Goal: Transaction & Acquisition: Purchase product/service

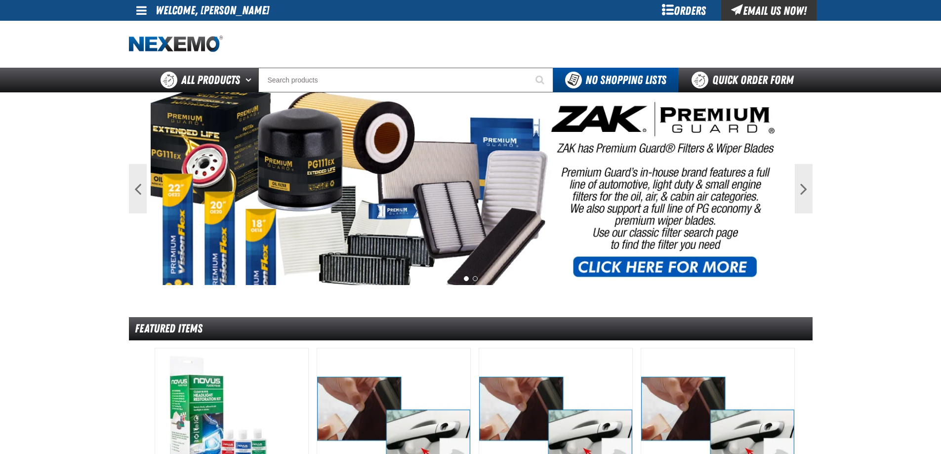
click at [700, 12] on div "Orders" at bounding box center [684, 10] width 74 height 21
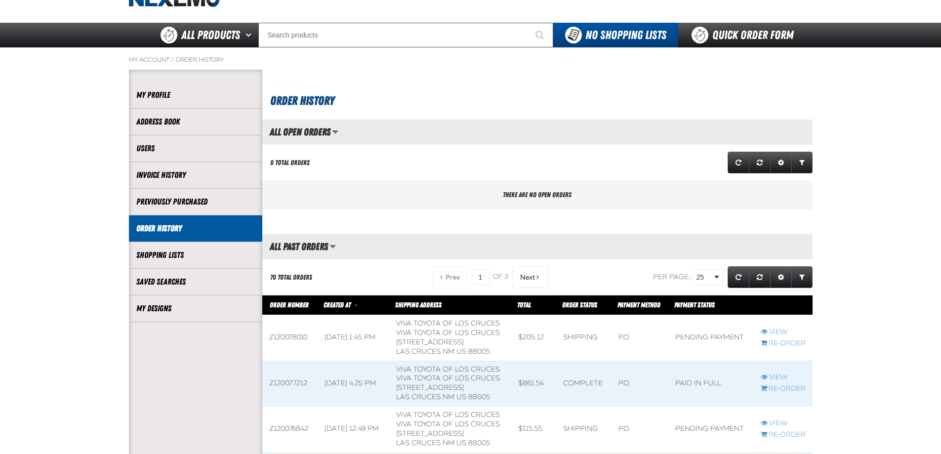
scroll to position [99, 0]
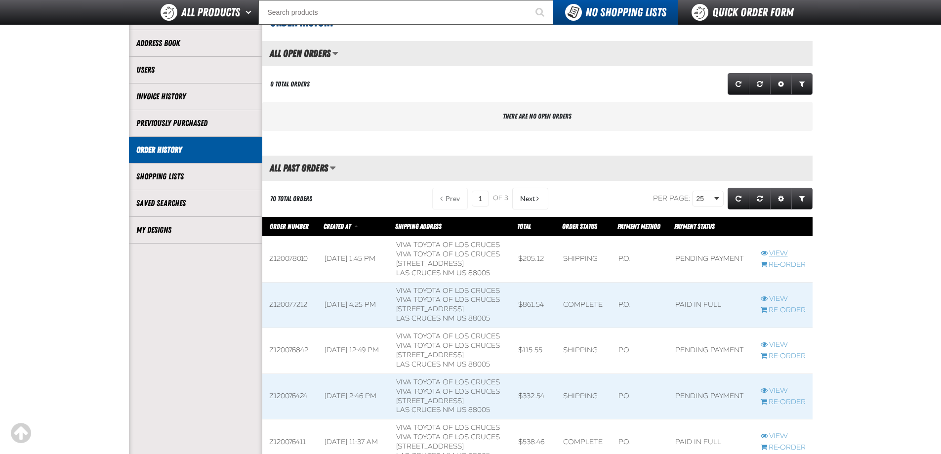
click at [776, 251] on link "View" at bounding box center [783, 253] width 45 height 9
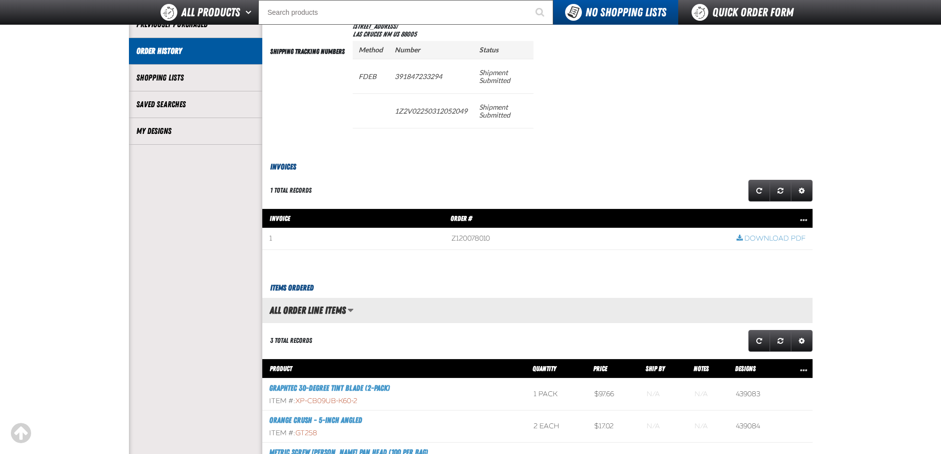
scroll to position [247, 0]
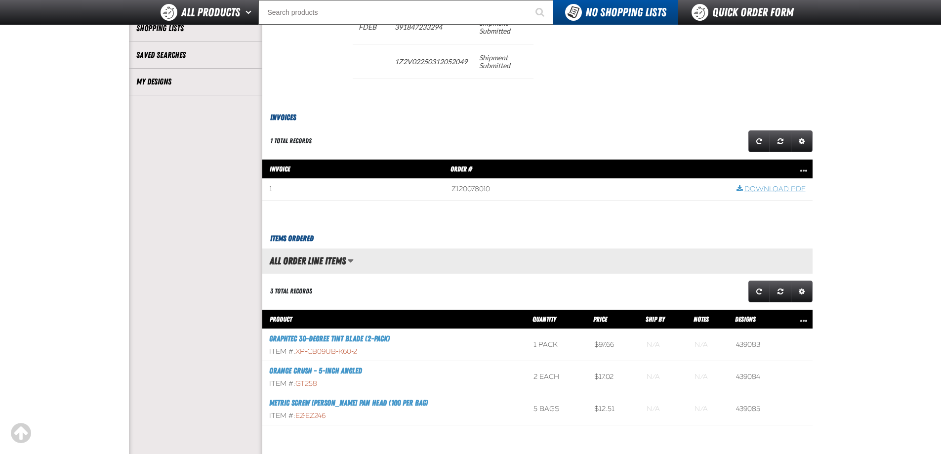
click at [771, 192] on link "Download PDF" at bounding box center [770, 189] width 69 height 9
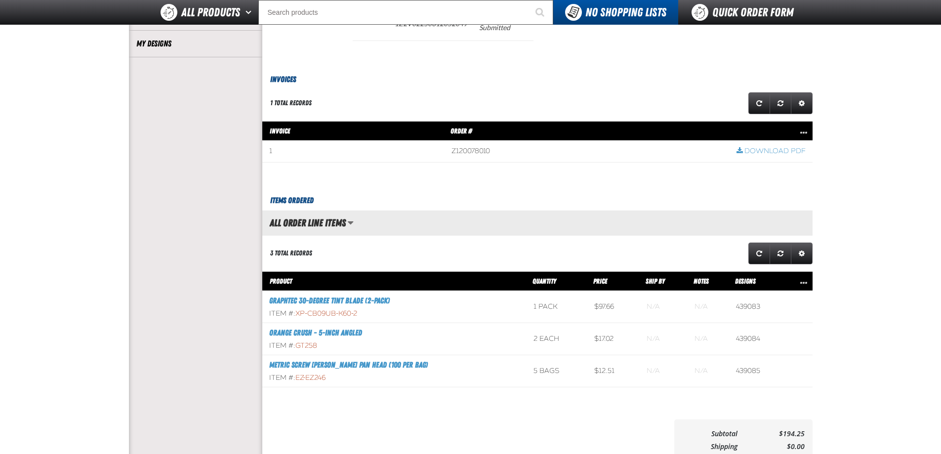
scroll to position [346, 0]
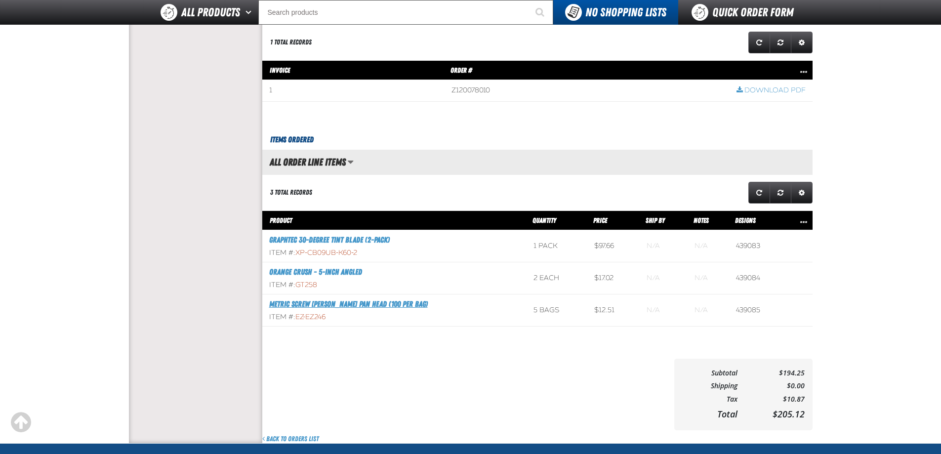
click at [378, 304] on link "Metric Screw Phillips Pan Head (100 per bag)" at bounding box center [348, 303] width 159 height 9
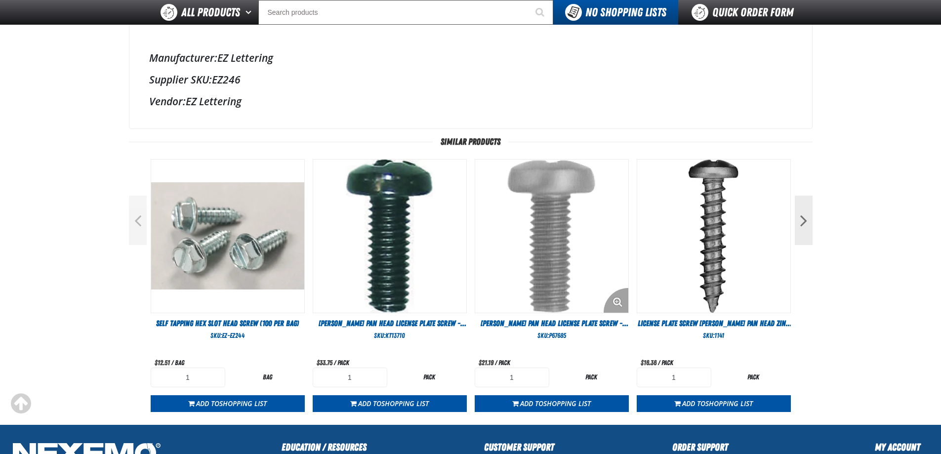
scroll to position [296, 0]
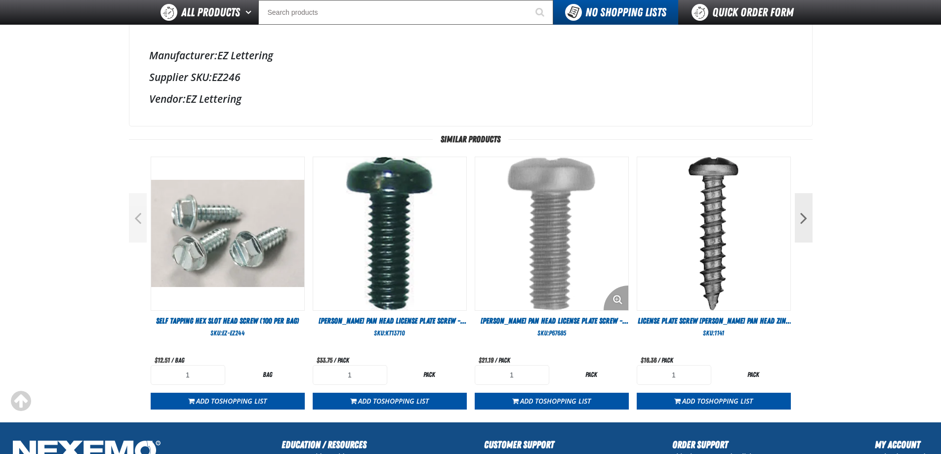
click at [560, 274] on img "View Details of the Phillips Pan Head License Plate Screw - M6-1.0 Diameter; 16…" at bounding box center [551, 233] width 153 height 153
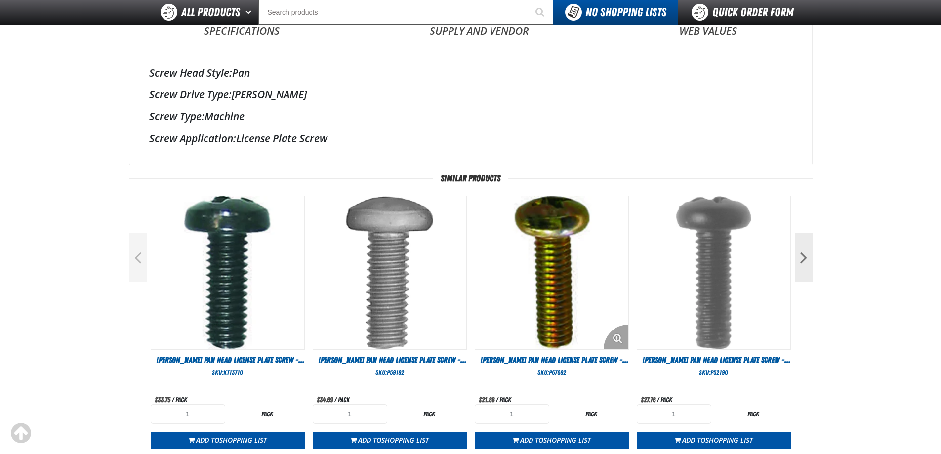
scroll to position [296, 0]
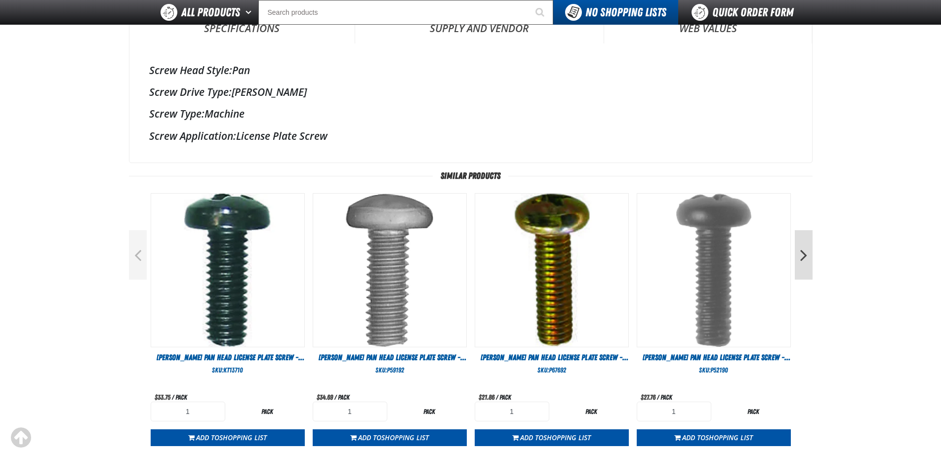
click at [808, 259] on button "Next" at bounding box center [804, 254] width 18 height 49
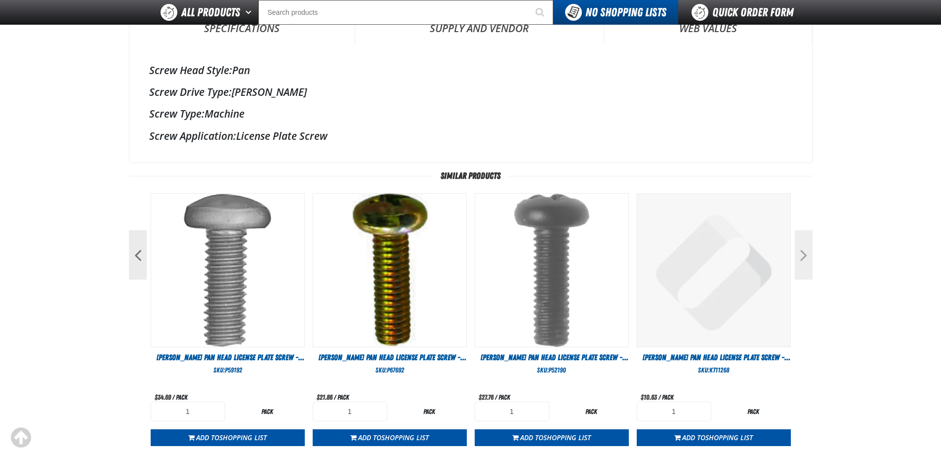
click at [805, 254] on button "Next" at bounding box center [804, 254] width 18 height 49
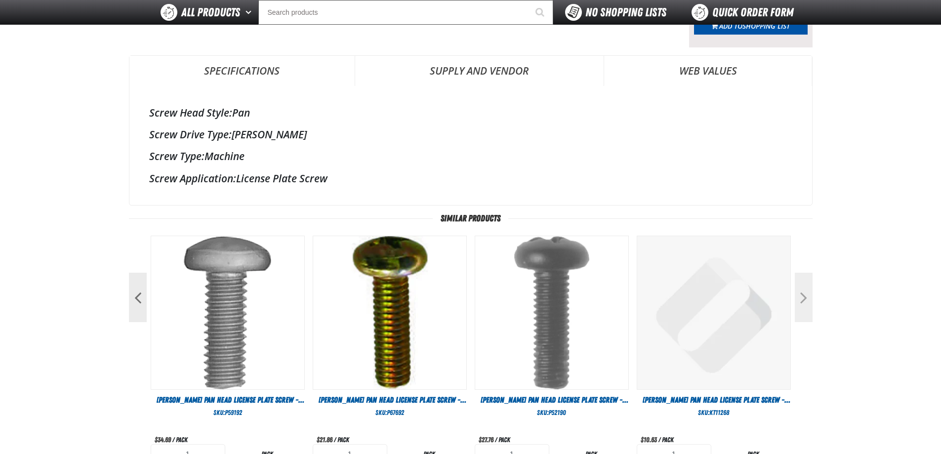
scroll to position [99, 0]
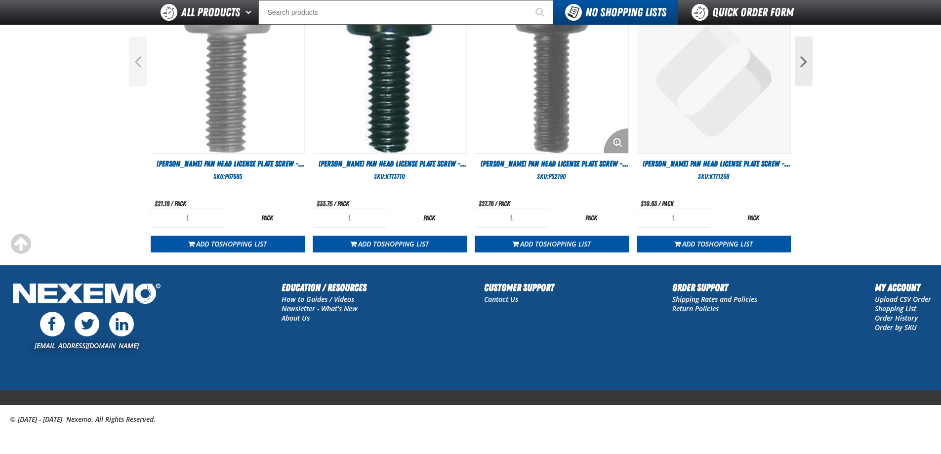
scroll to position [342, 0]
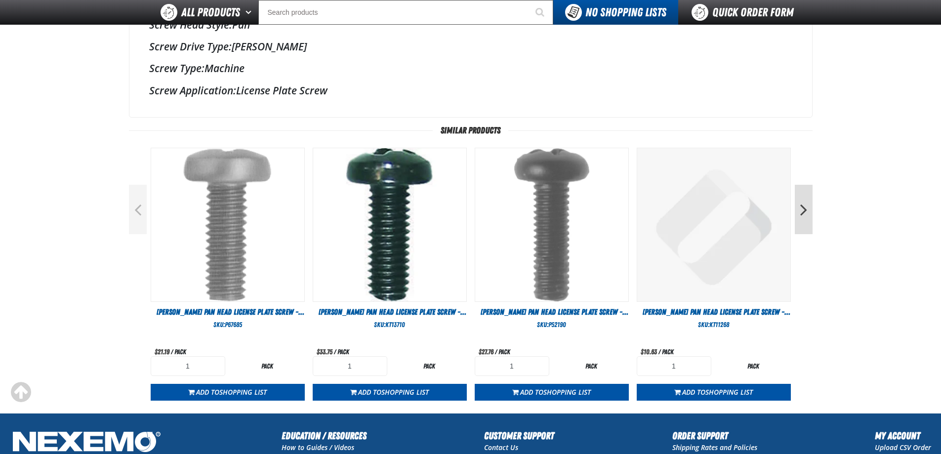
click at [795, 207] on button "Next" at bounding box center [804, 209] width 18 height 49
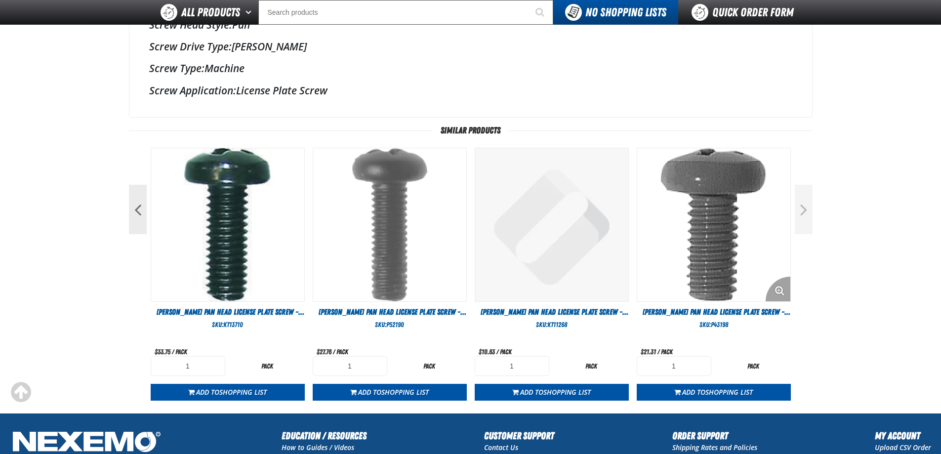
click at [691, 206] on img "View Details of the Phillips Pan Head License Plate Screw - M6-1.0 Diameter; 12…" at bounding box center [713, 224] width 153 height 153
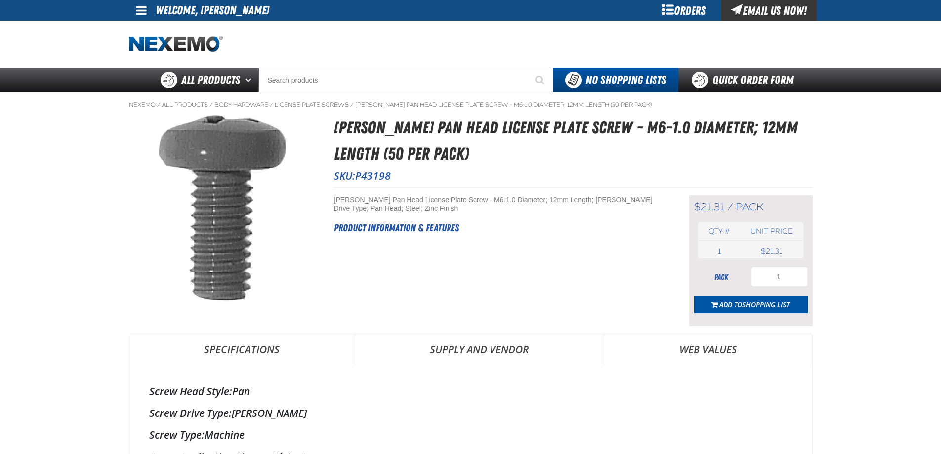
click at [781, 292] on form "pack 1 Add to Shopping List" at bounding box center [751, 290] width 114 height 46
click at [782, 278] on input "1" at bounding box center [779, 277] width 57 height 20
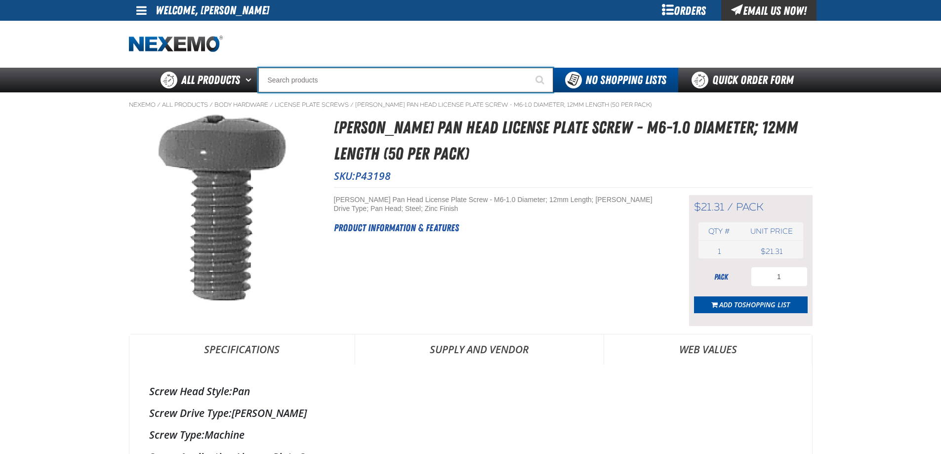
click at [372, 82] on input "Search" at bounding box center [405, 80] width 295 height 25
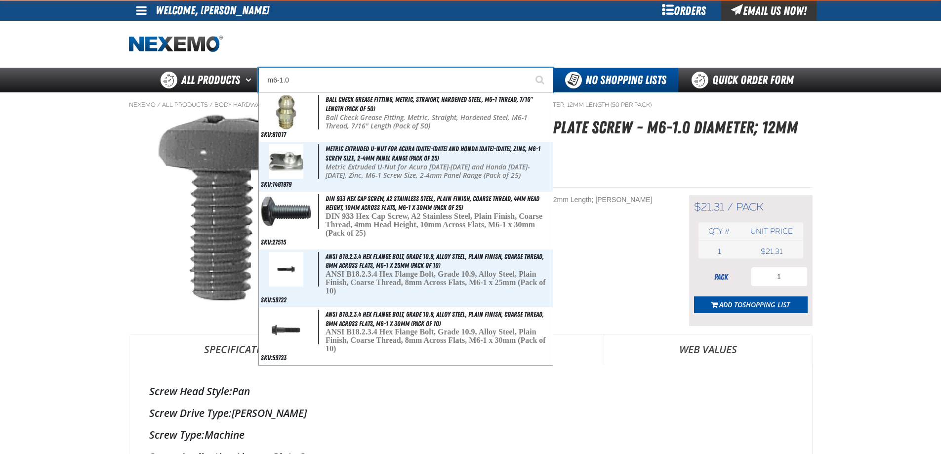
type input "m6-1.0"
click at [528, 68] on button "Start Searching" at bounding box center [540, 80] width 25 height 25
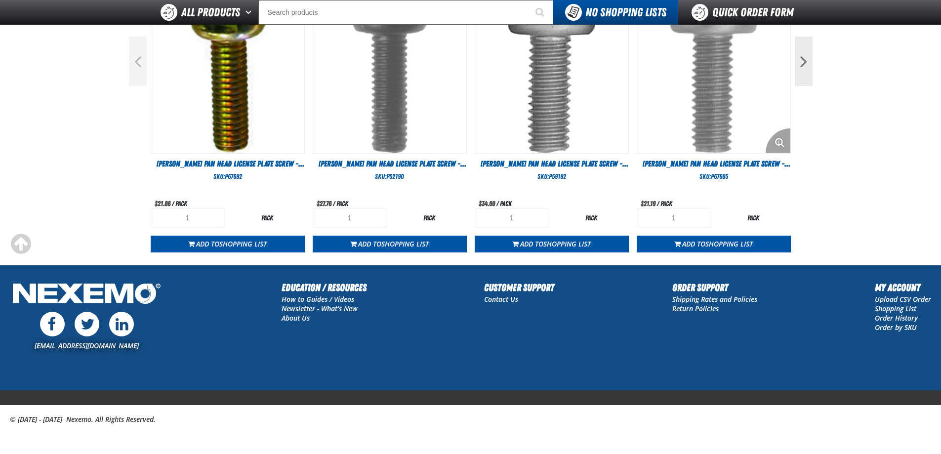
scroll to position [441, 0]
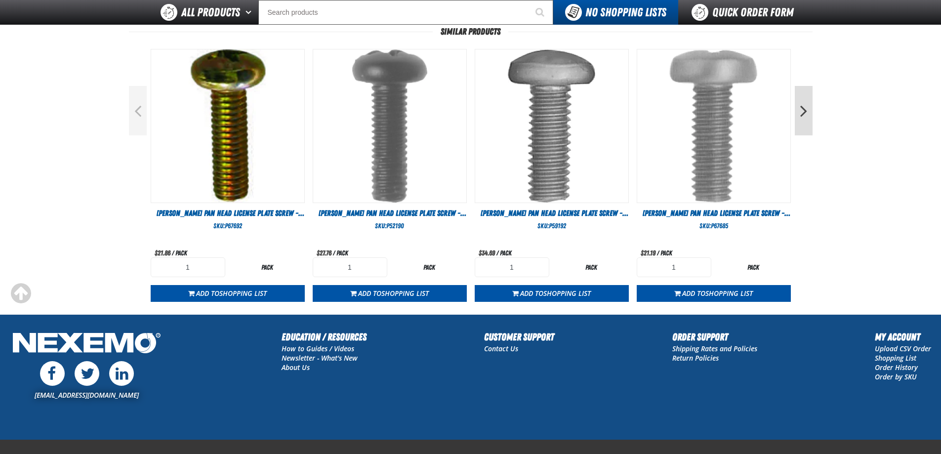
click at [803, 123] on button "Next" at bounding box center [804, 110] width 18 height 49
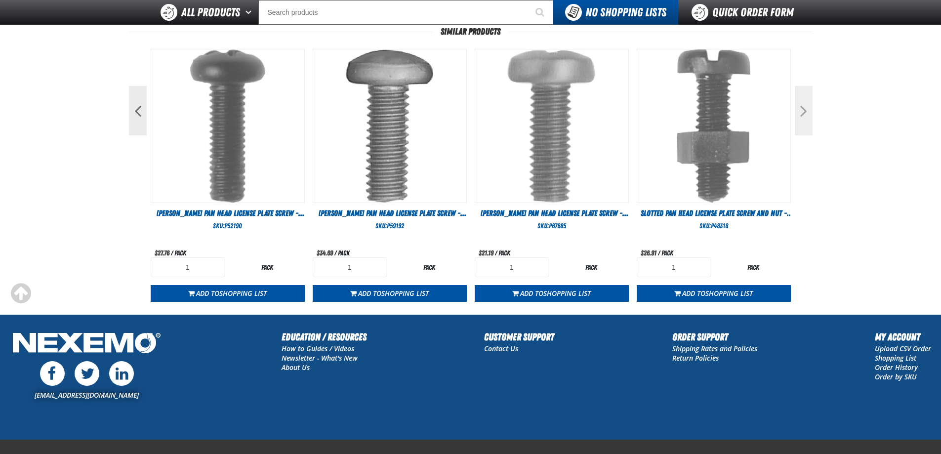
click at [805, 123] on button "Next" at bounding box center [804, 110] width 18 height 49
click at [799, 115] on button "Next" at bounding box center [804, 110] width 18 height 49
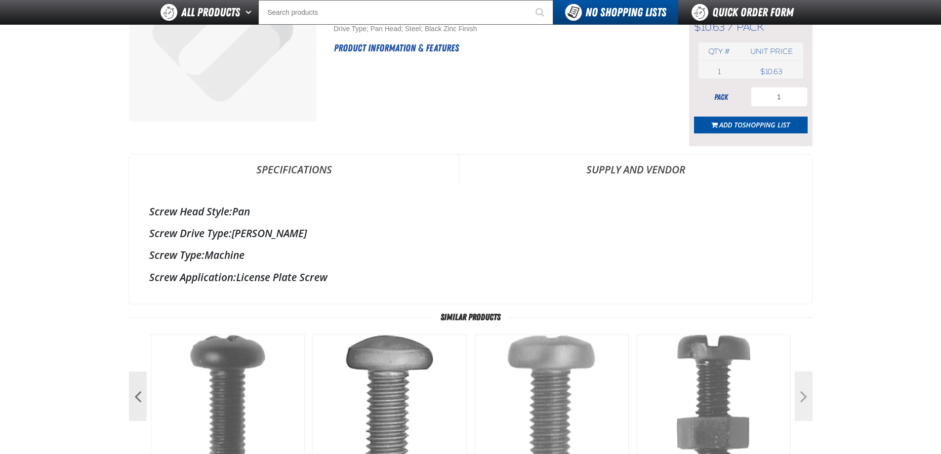
scroll to position [296, 0]
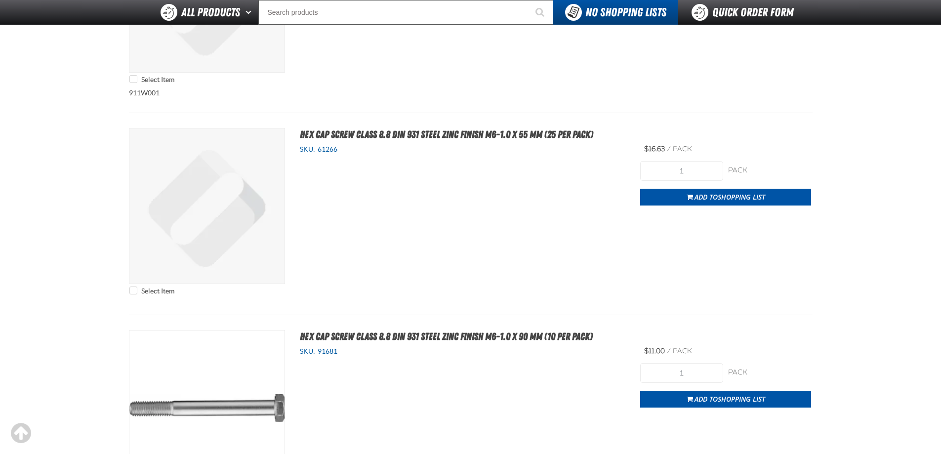
scroll to position [4840, 0]
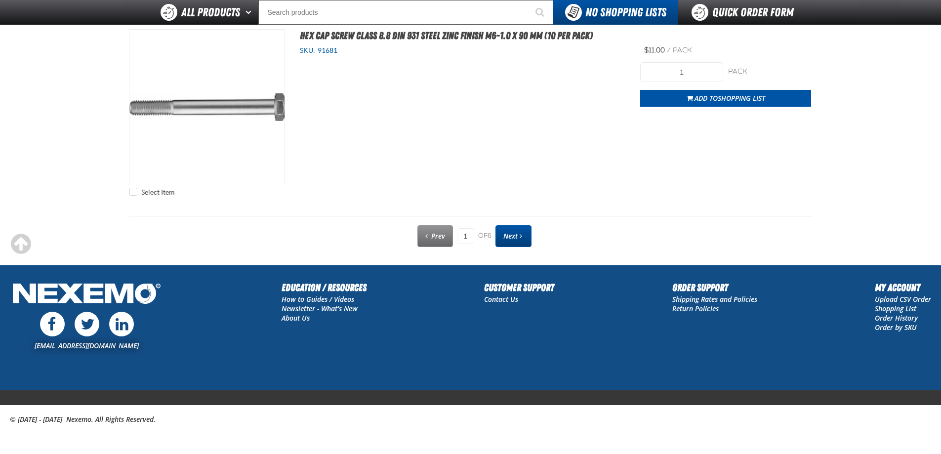
click at [500, 237] on link "Next" at bounding box center [513, 236] width 36 height 22
type input "2"
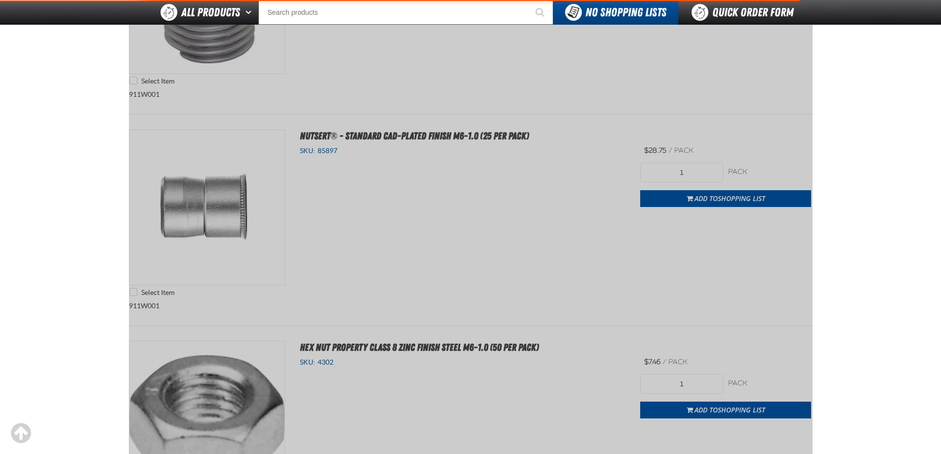
scroll to position [138, 0]
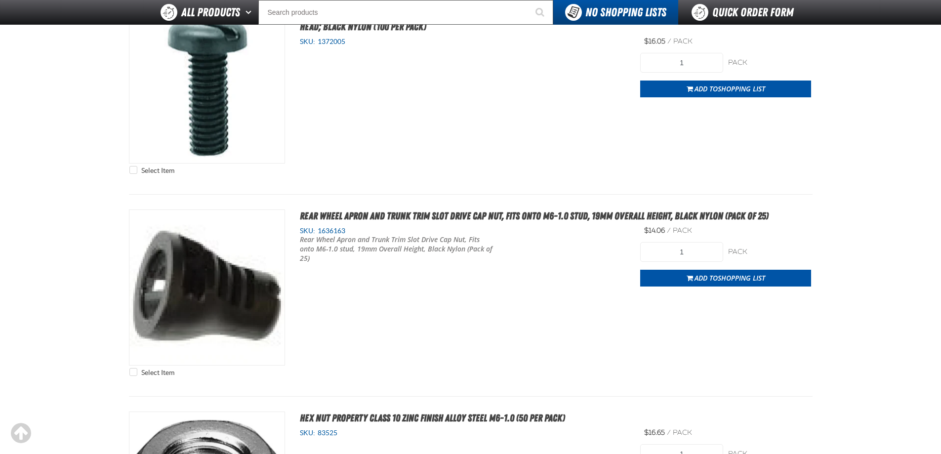
scroll to position [4149, 0]
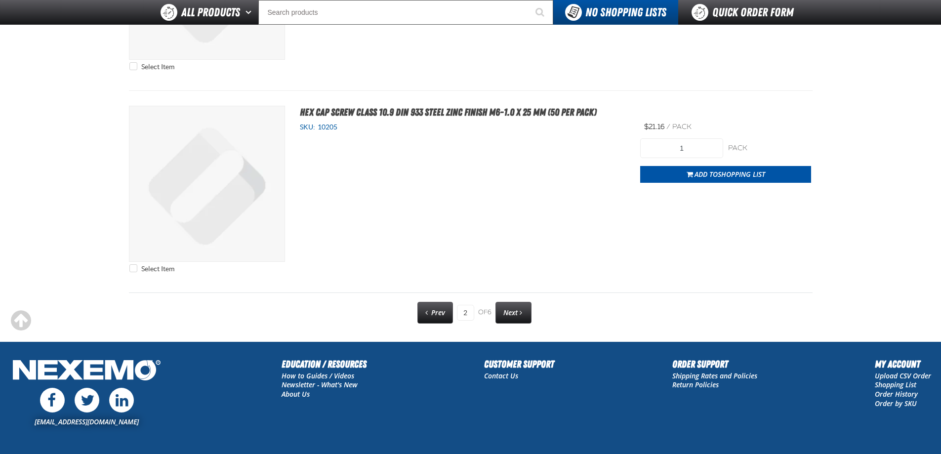
click at [519, 303] on link "Next" at bounding box center [513, 313] width 36 height 22
type input "3"
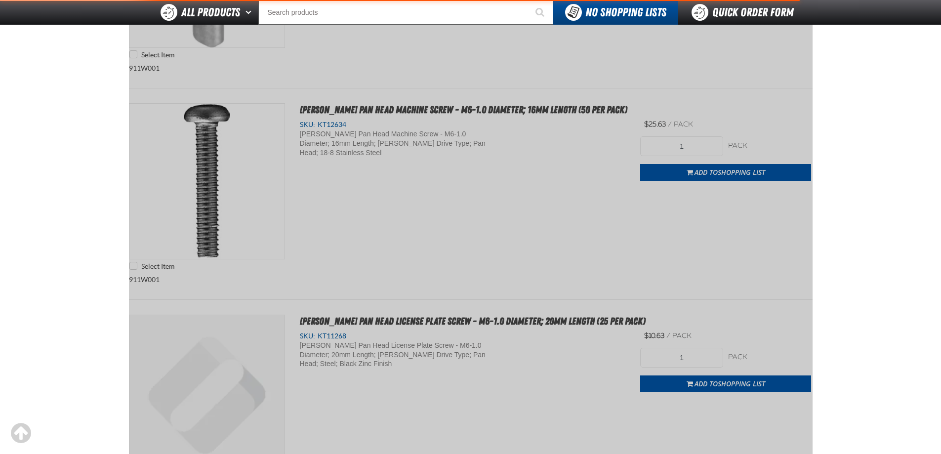
scroll to position [138, 0]
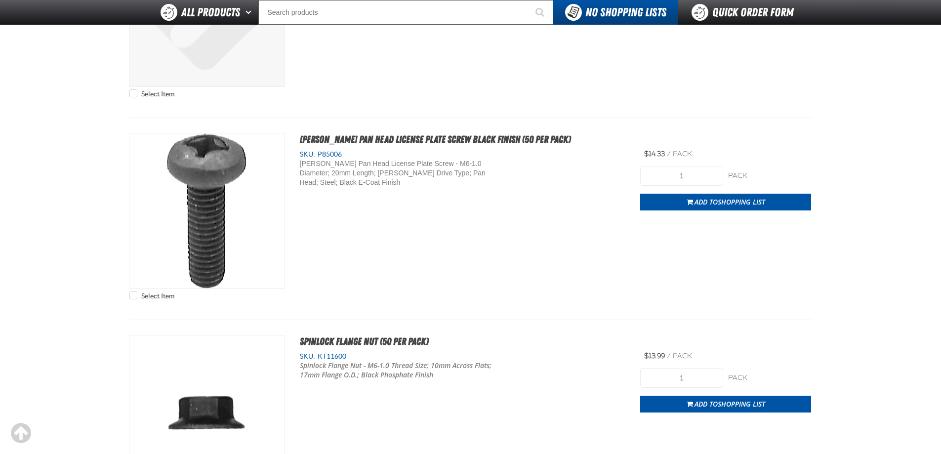
scroll to position [4742, 0]
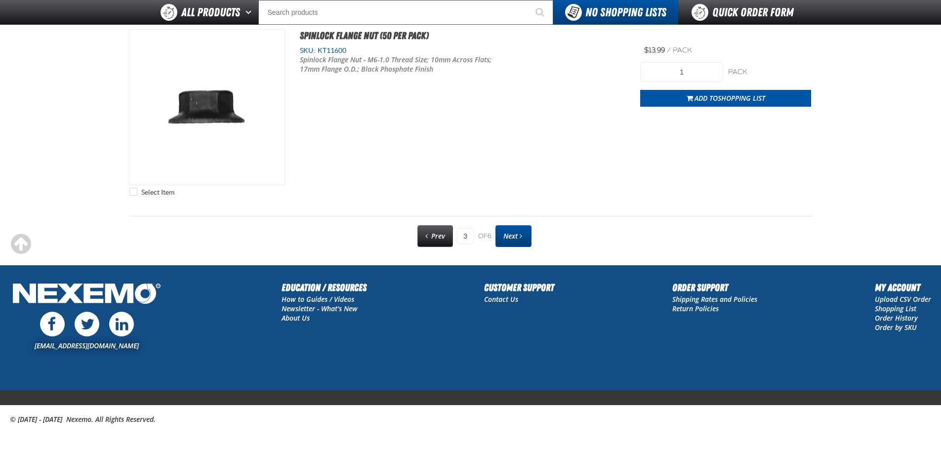
click at [517, 245] on link "Next" at bounding box center [513, 236] width 36 height 22
type input "4"
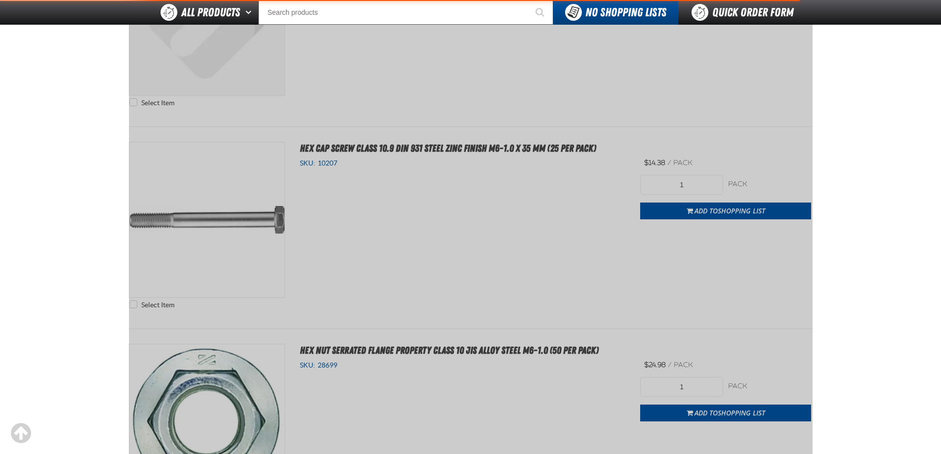
scroll to position [138, 0]
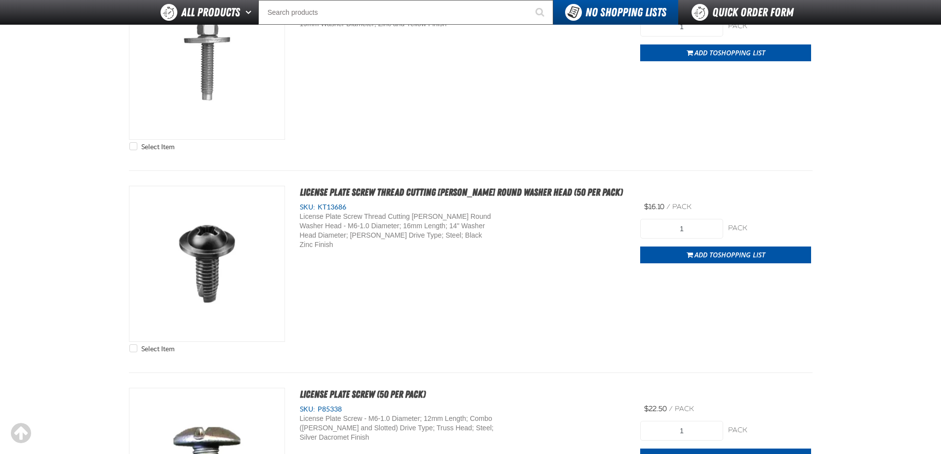
scroll to position [4001, 0]
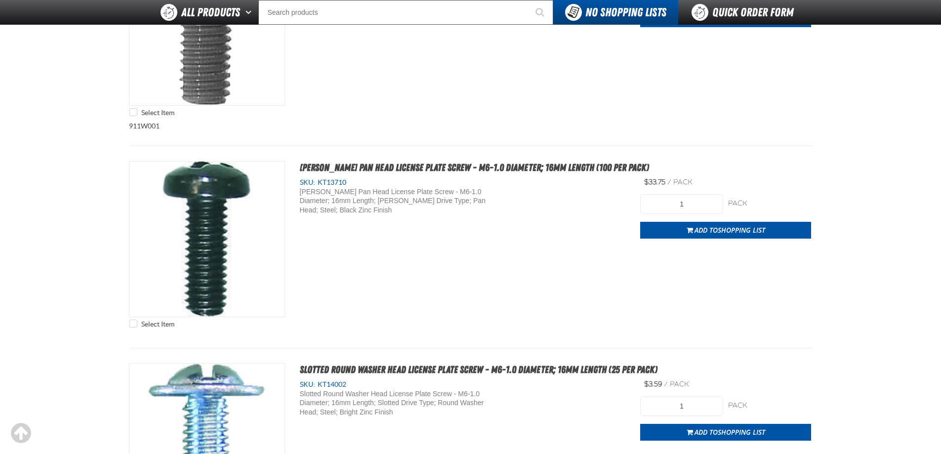
scroll to position [840, 0]
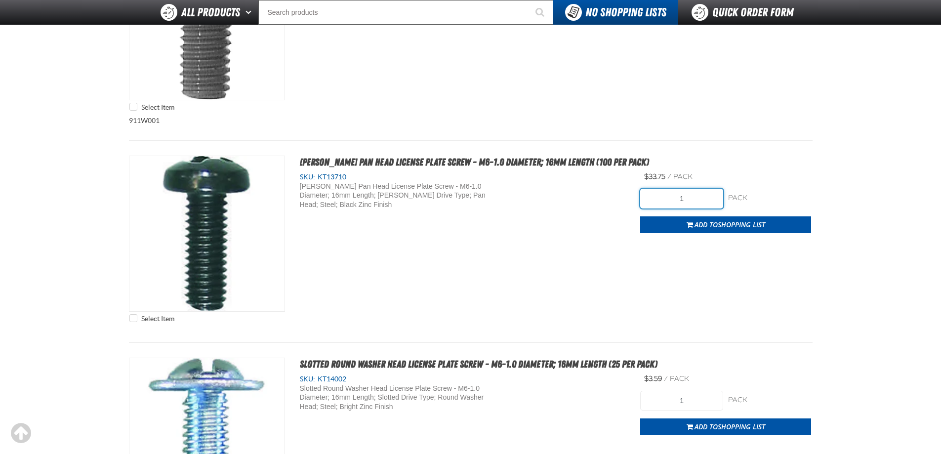
click at [692, 197] on input "1" at bounding box center [681, 199] width 83 height 20
type input "5"
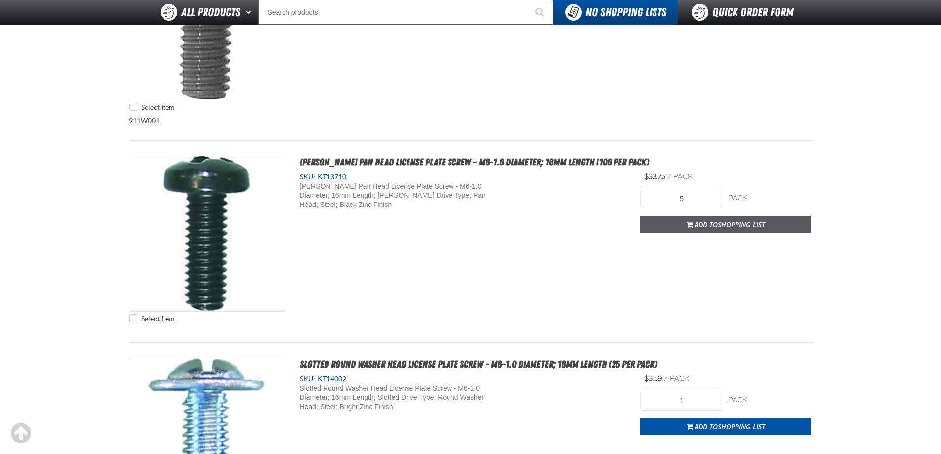
drag, startPoint x: 583, startPoint y: 232, endPoint x: 674, endPoint y: 232, distance: 90.4
click at [587, 232] on div "Select Item [PERSON_NAME] Pan Head License Plate Screw - M6-1.0 Diameter; 16mm …" at bounding box center [471, 242] width 684 height 172
click at [689, 231] on button "Add to Shopping List" at bounding box center [725, 224] width 171 height 17
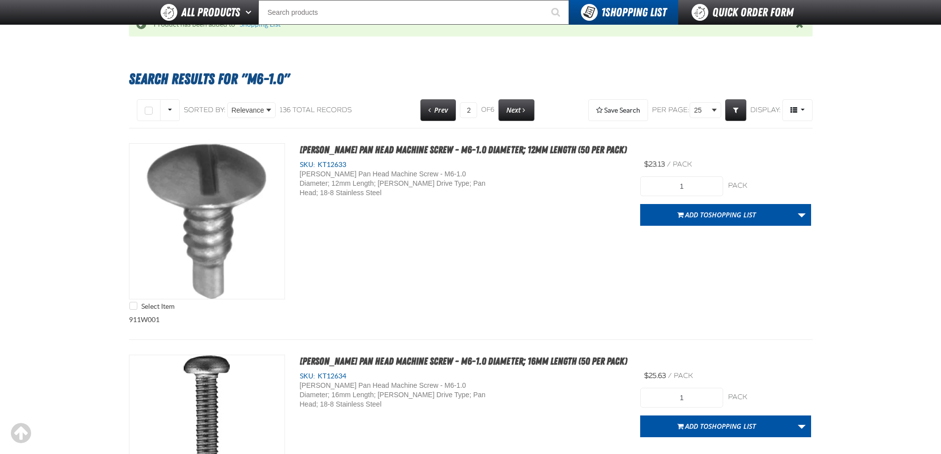
scroll to position [0, 0]
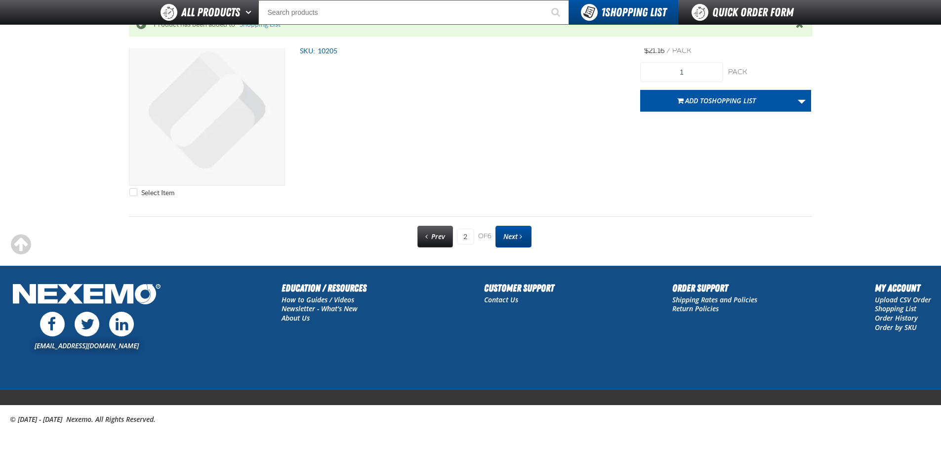
click at [513, 240] on span "Next" at bounding box center [510, 236] width 14 height 9
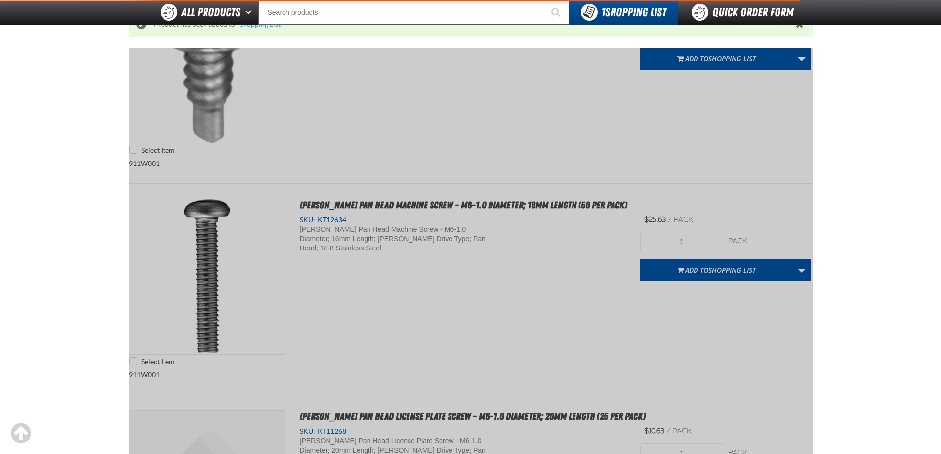
scroll to position [138, 0]
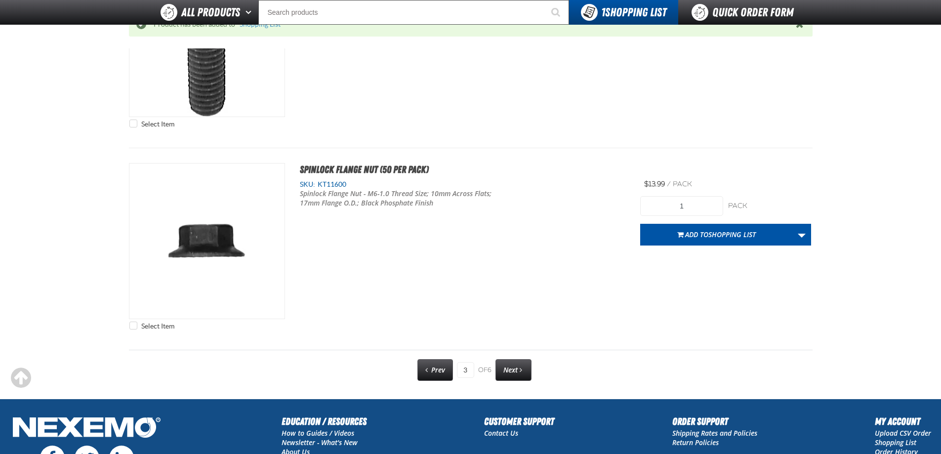
scroll to position [4692, 0]
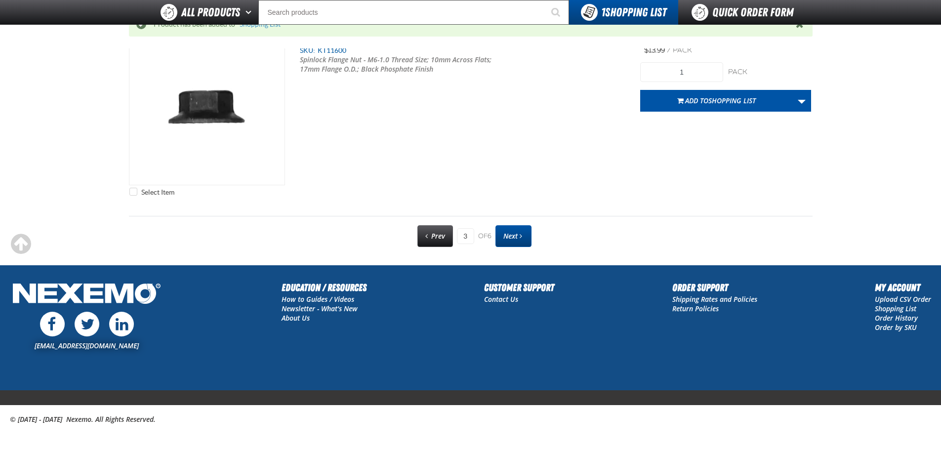
click at [515, 232] on span "Next" at bounding box center [510, 235] width 14 height 9
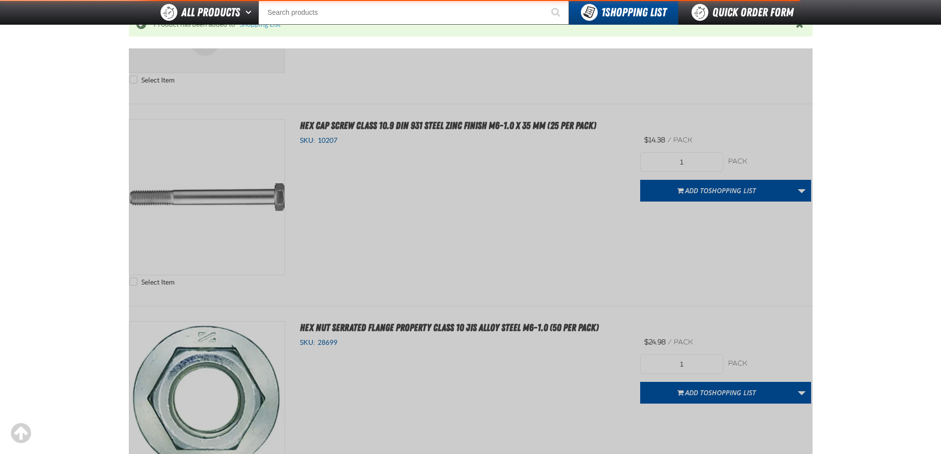
scroll to position [138, 0]
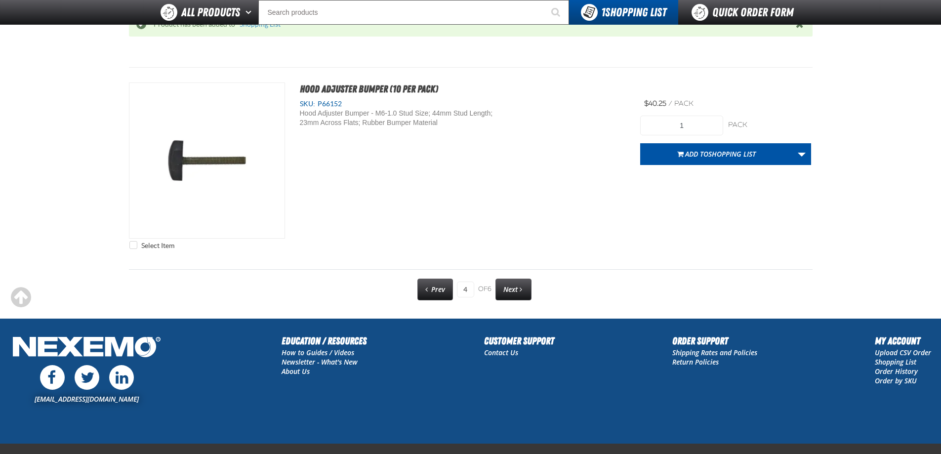
scroll to position [5027, 0]
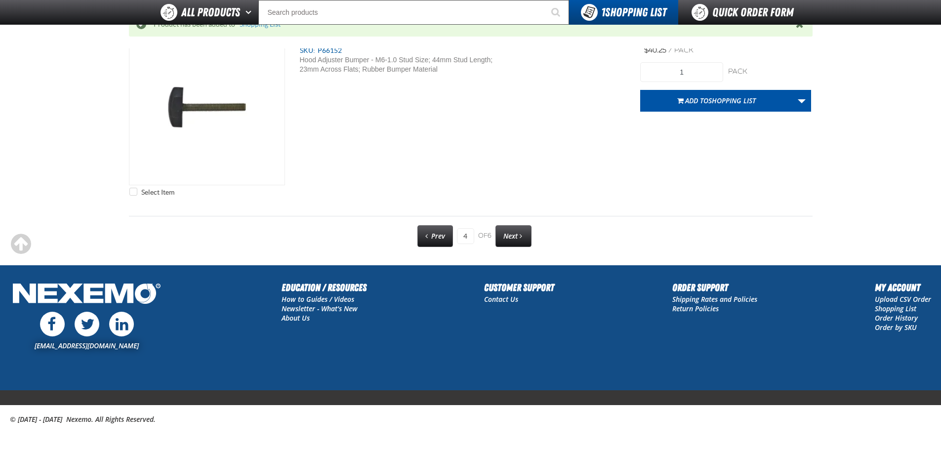
click at [506, 236] on span "Next" at bounding box center [510, 235] width 14 height 9
type input "5"
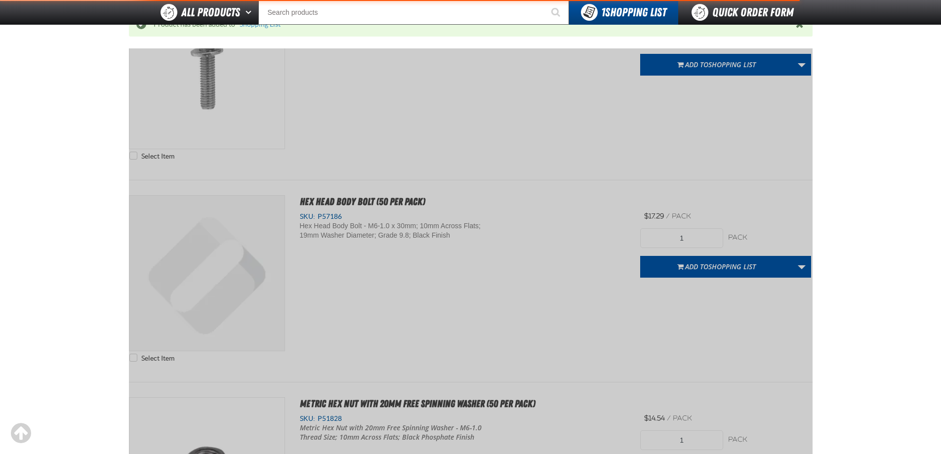
scroll to position [138, 0]
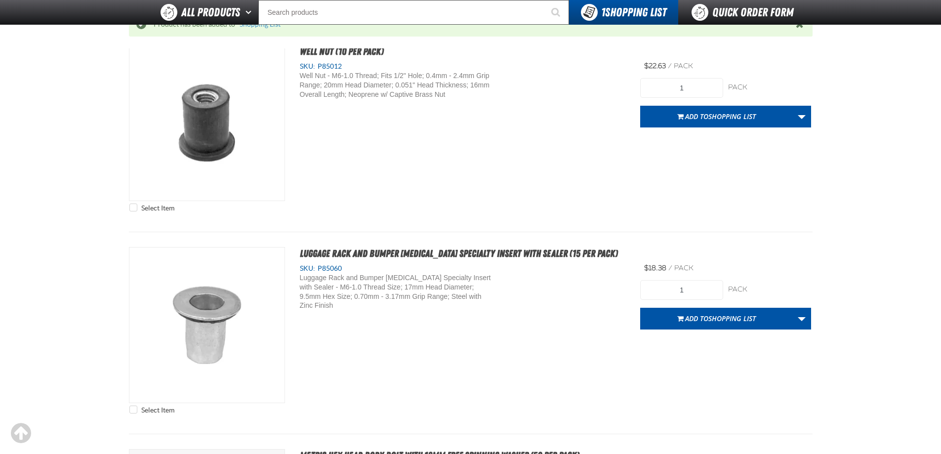
scroll to position [4100, 0]
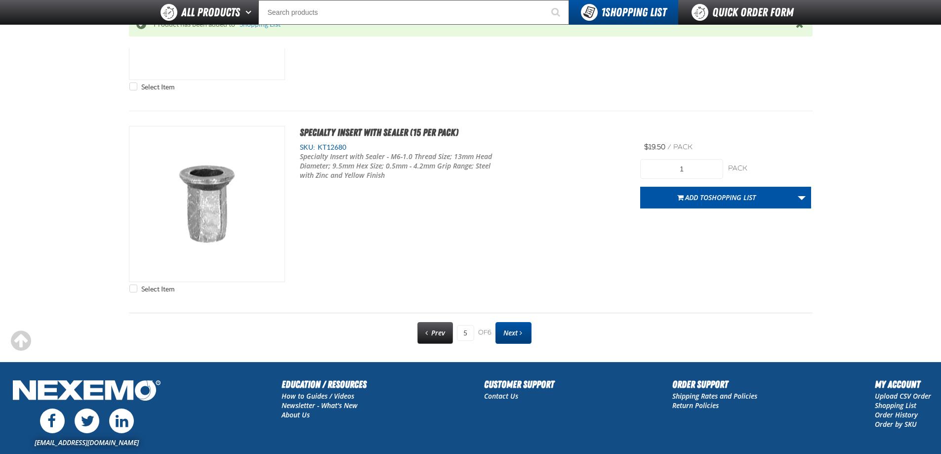
click at [515, 337] on link "Next" at bounding box center [513, 333] width 36 height 22
type input "6"
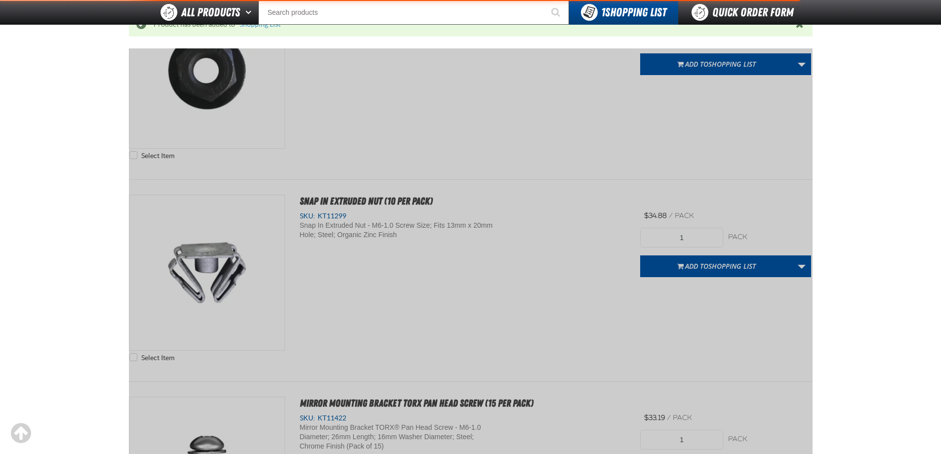
scroll to position [138, 0]
